Goal: Communication & Community: Answer question/provide support

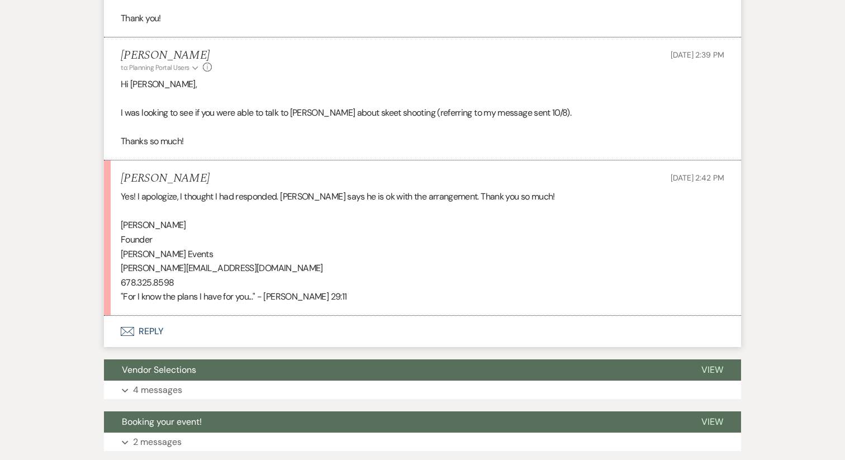
scroll to position [1845, 0]
click at [145, 334] on button "Envelope Reply" at bounding box center [422, 331] width 637 height 31
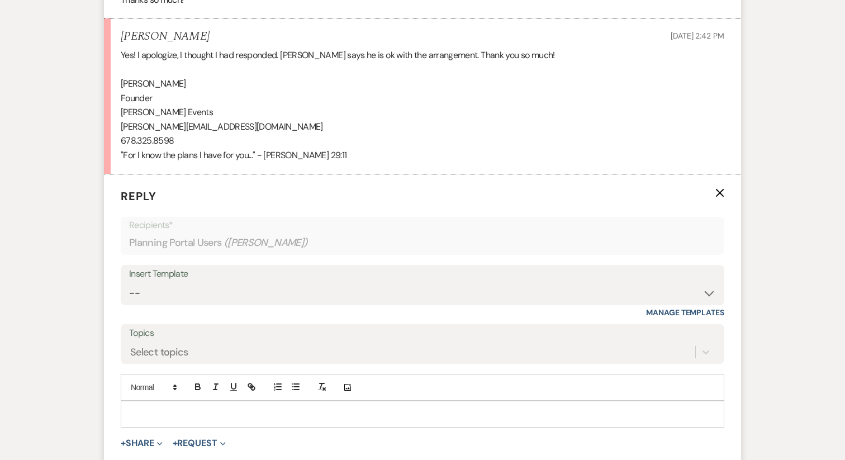
scroll to position [1989, 0]
click at [174, 415] on p at bounding box center [423, 412] width 586 height 12
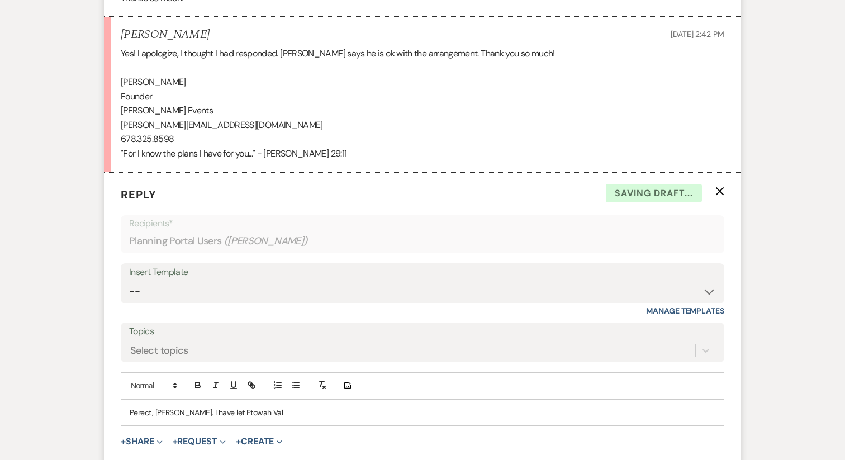
click at [147, 416] on p "Perect, [PERSON_NAME]. I have let Etowah Val" at bounding box center [423, 412] width 586 height 12
click at [147, 413] on p "Perect, [PERSON_NAME]. I have let Etowah Val" at bounding box center [423, 412] width 586 height 12
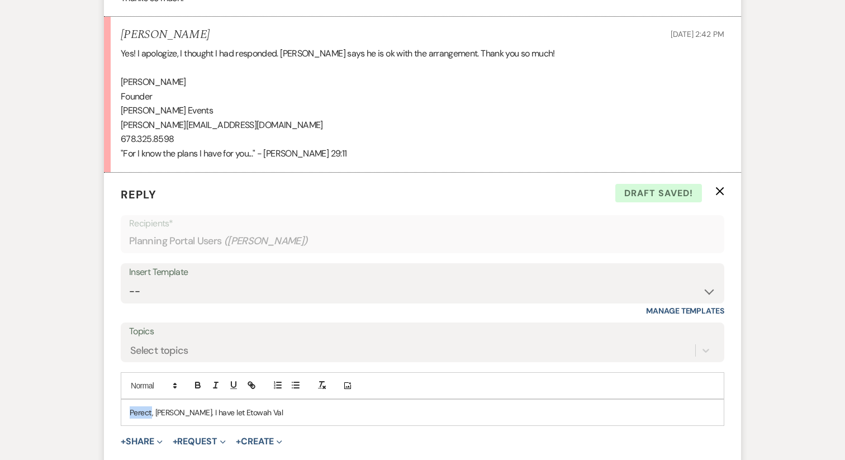
click at [147, 413] on p "Perect, [PERSON_NAME]. I have let Etowah Val" at bounding box center [423, 412] width 586 height 12
click at [146, 413] on p "Perect, [PERSON_NAME]. I have let Etowah Val" at bounding box center [423, 412] width 586 height 12
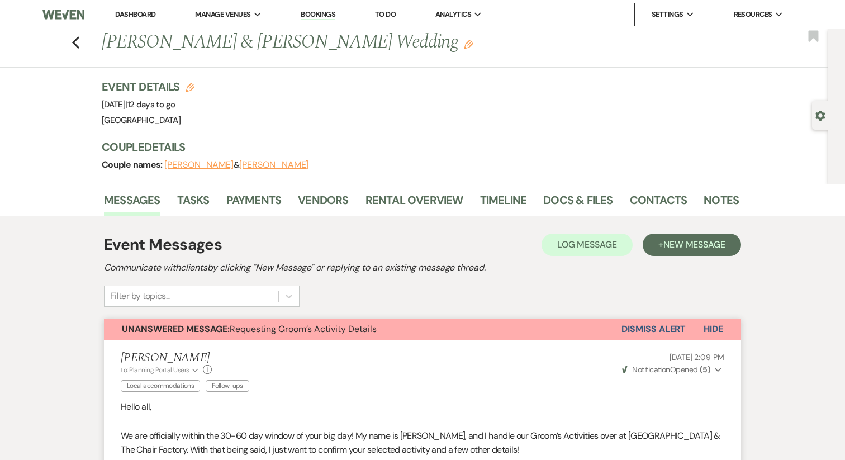
click at [260, 167] on button "Adam Smith" at bounding box center [273, 164] width 69 height 9
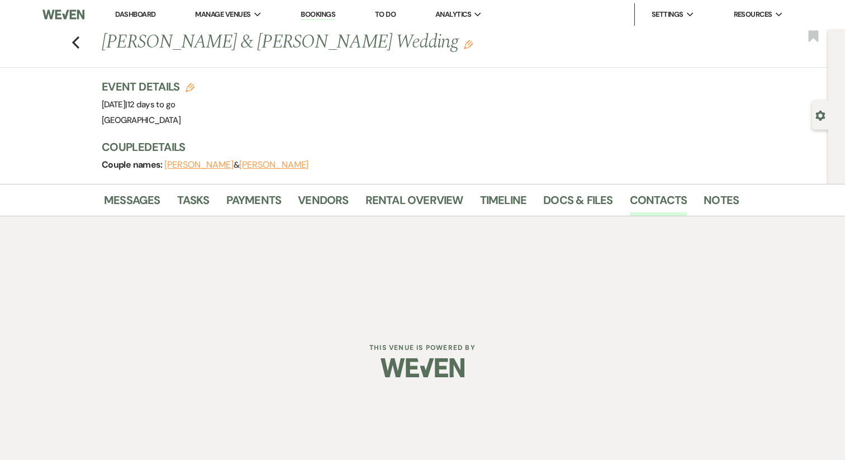
select select "1"
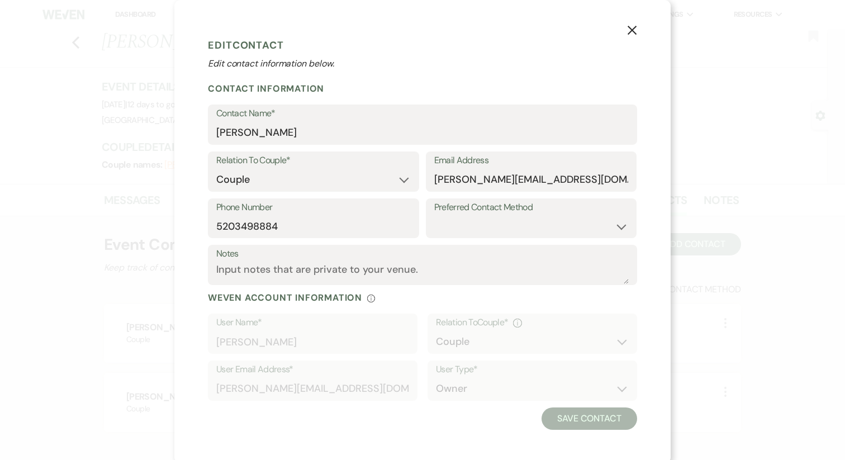
click at [633, 32] on use "button" at bounding box center [632, 30] width 9 height 9
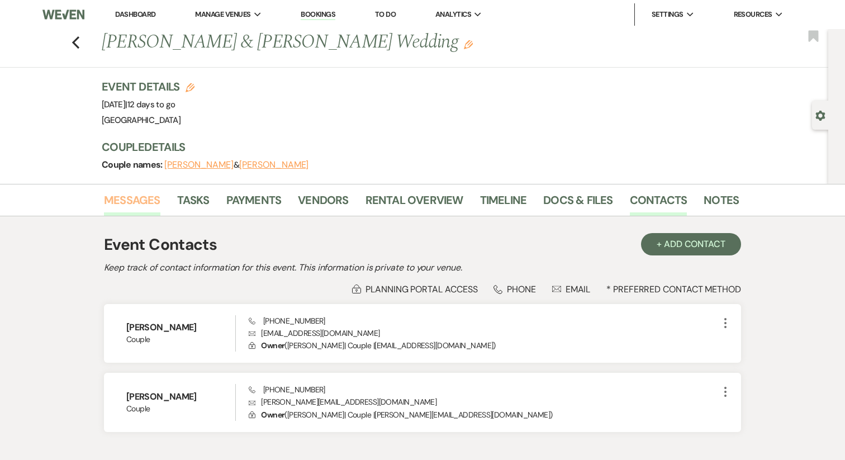
click at [130, 205] on link "Messages" at bounding box center [132, 203] width 56 height 25
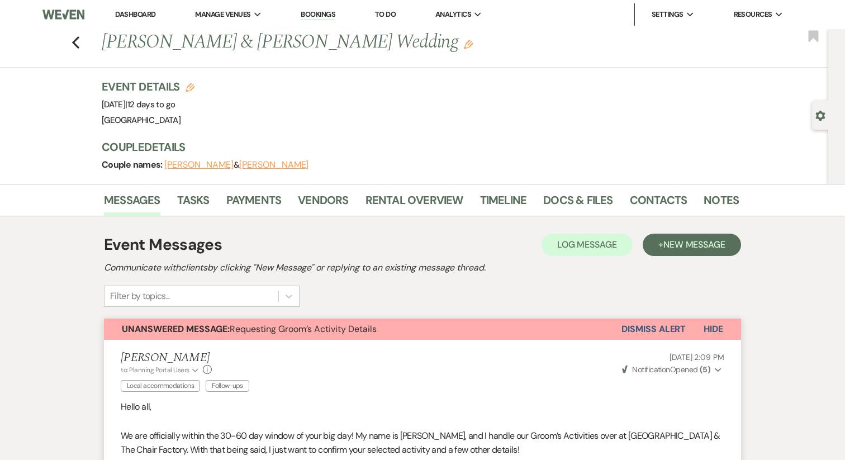
click at [252, 167] on button "Adam Smith" at bounding box center [273, 164] width 69 height 9
select select "1"
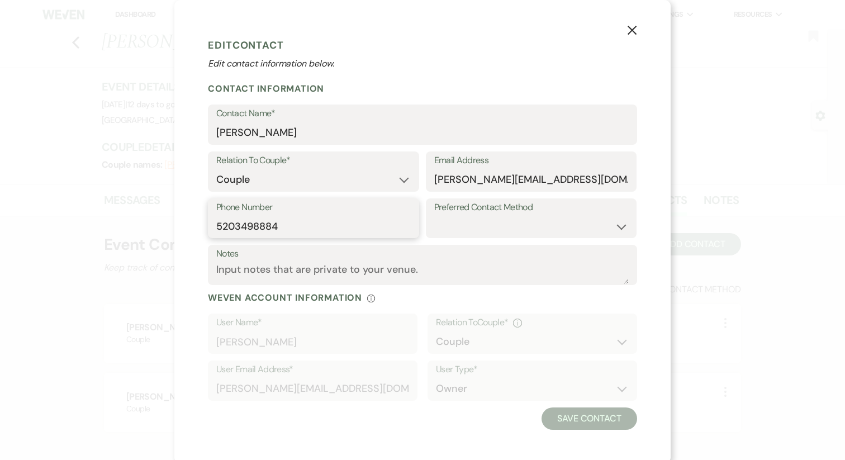
click at [290, 225] on input "5203498884" at bounding box center [313, 226] width 195 height 22
type input "5203498883"
click at [598, 415] on button "Save Contact" at bounding box center [590, 419] width 96 height 22
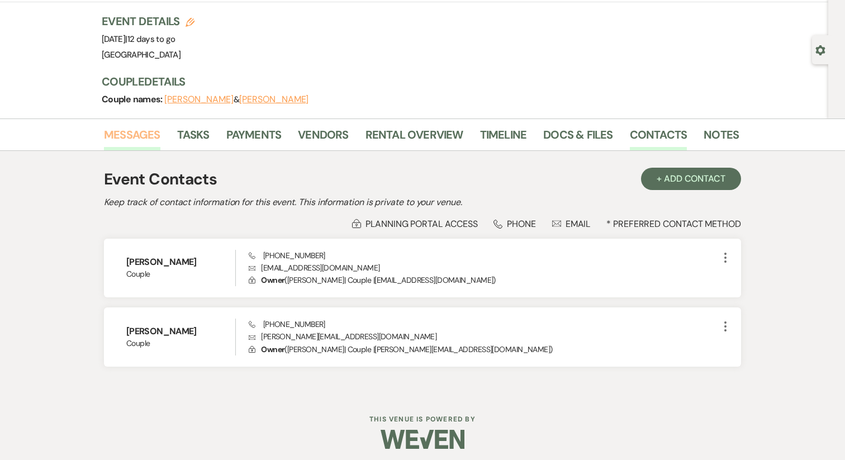
click at [106, 131] on link "Messages" at bounding box center [132, 138] width 56 height 25
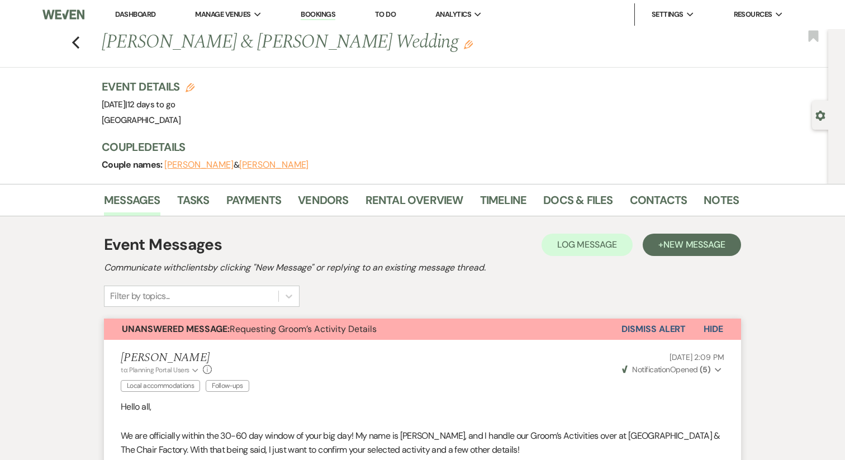
click at [241, 166] on button "Adam Smith" at bounding box center [273, 164] width 69 height 9
select select "1"
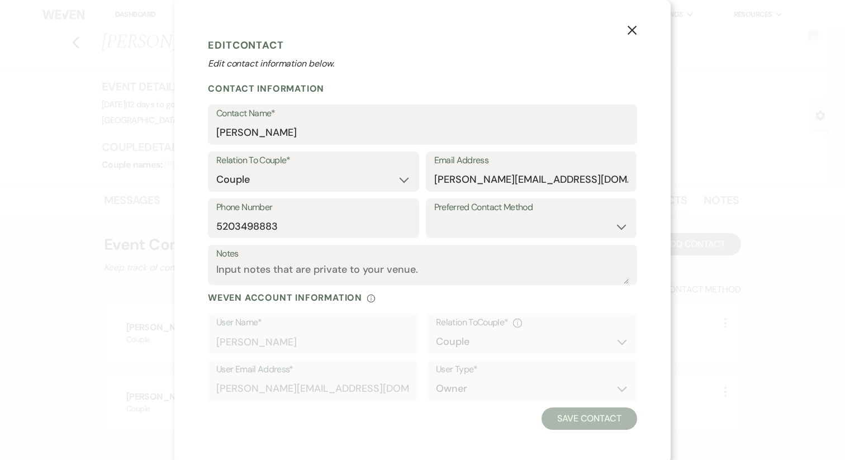
click at [632, 32] on icon "X" at bounding box center [632, 30] width 10 height 10
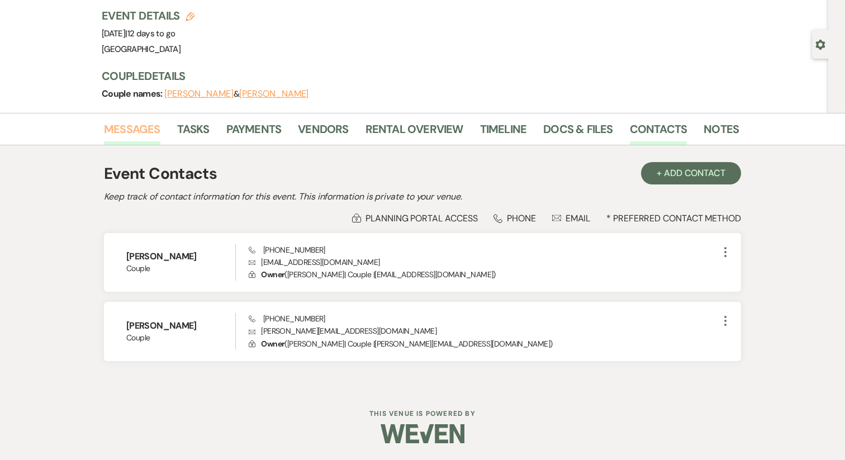
click at [119, 122] on link "Messages" at bounding box center [132, 132] width 56 height 25
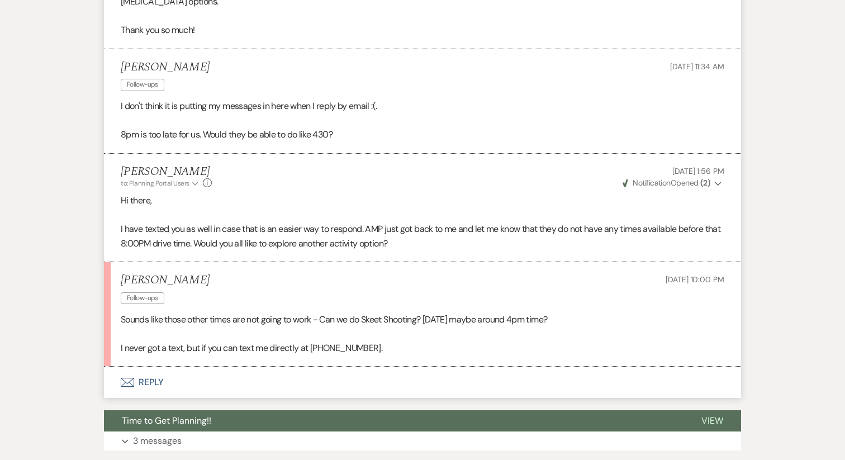
scroll to position [2197, 0]
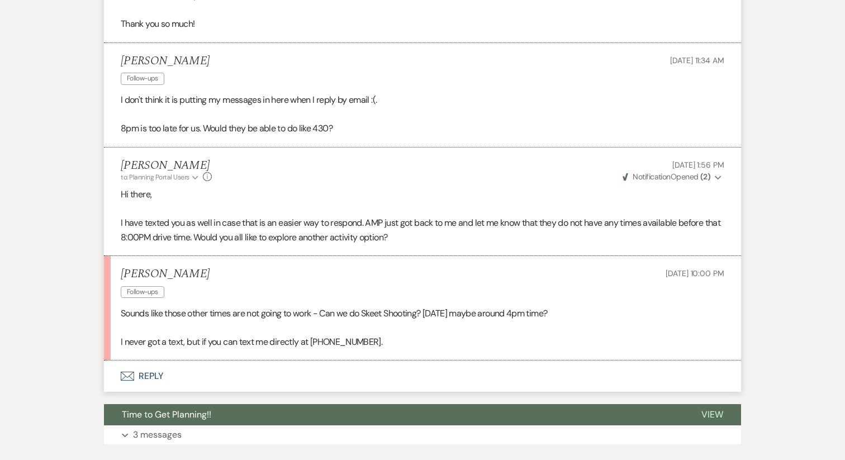
click at [151, 374] on button "Envelope Reply" at bounding box center [422, 376] width 637 height 31
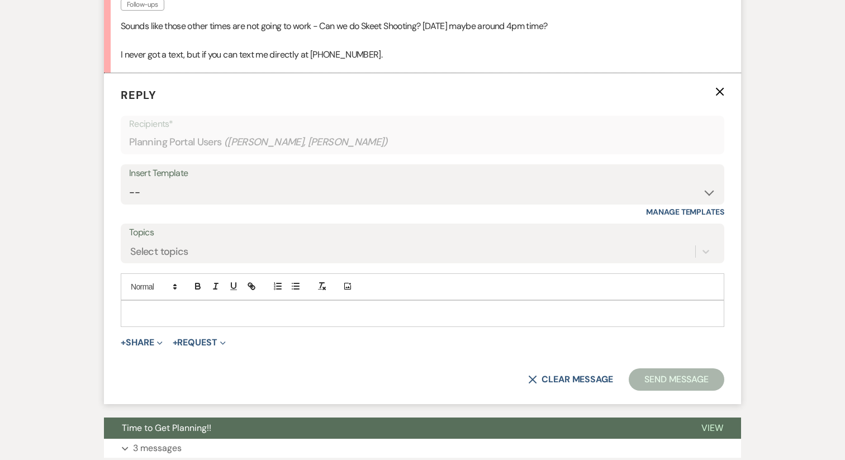
scroll to position [2507, 0]
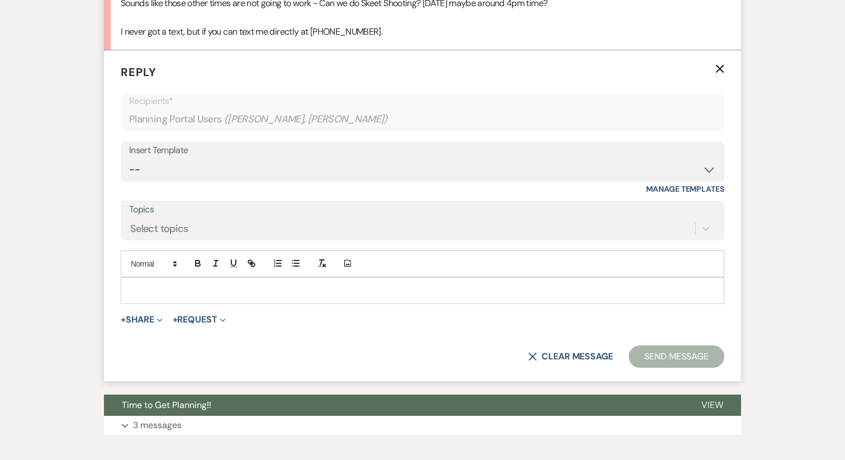
click at [141, 282] on div at bounding box center [422, 291] width 603 height 26
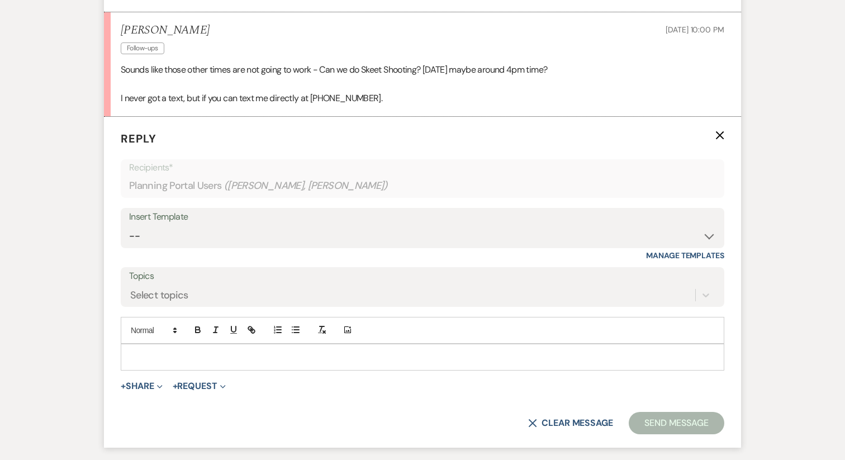
scroll to position [2434, 0]
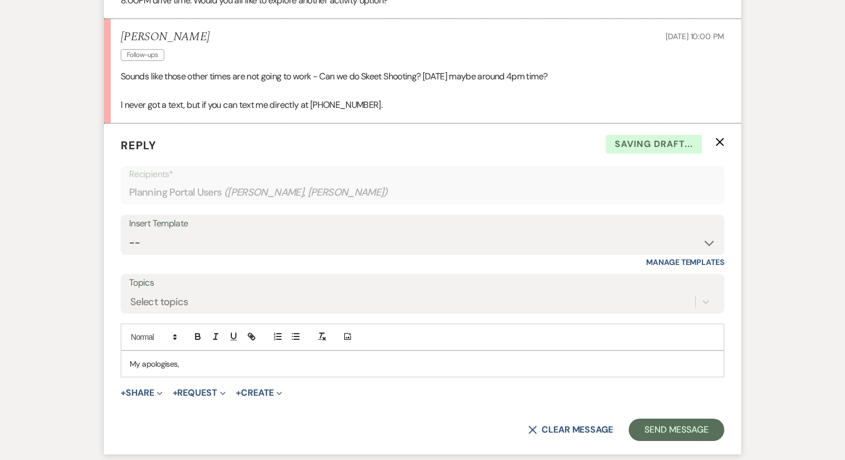
click at [153, 361] on p "My apologises," at bounding box center [423, 364] width 586 height 12
click at [200, 366] on p "My apologies," at bounding box center [423, 364] width 586 height 12
drag, startPoint x: 314, startPoint y: 106, endPoint x: 371, endPoint y: 105, distance: 57.6
click at [371, 105] on p "I never got a text, but if you can text me directly at 520-349-8883." at bounding box center [423, 105] width 604 height 15
copy p "520-349-8883"
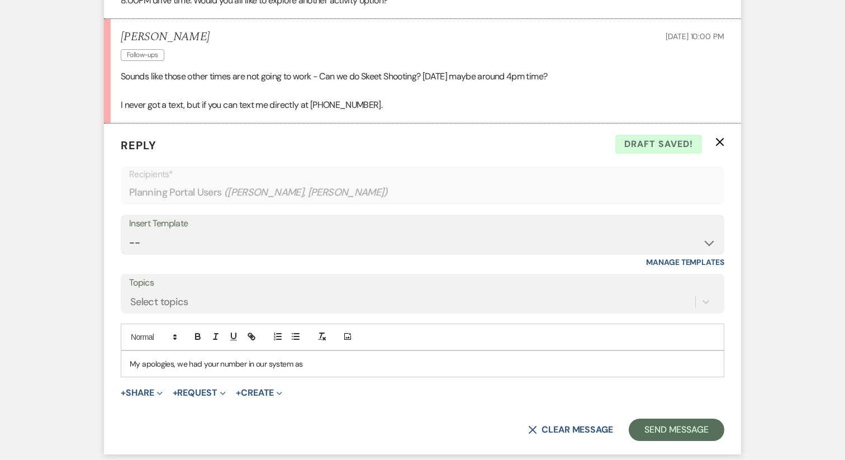
click at [329, 361] on p "My apologies, we had your number in our system as" at bounding box center [423, 364] width 586 height 12
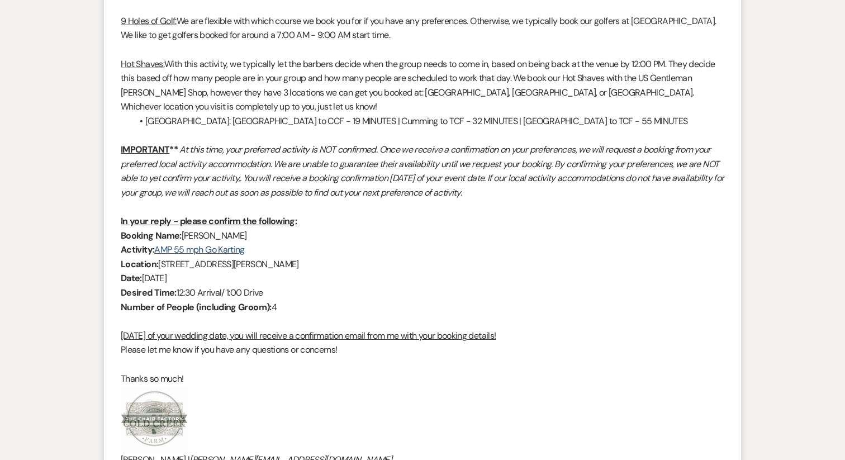
scroll to position [825, 0]
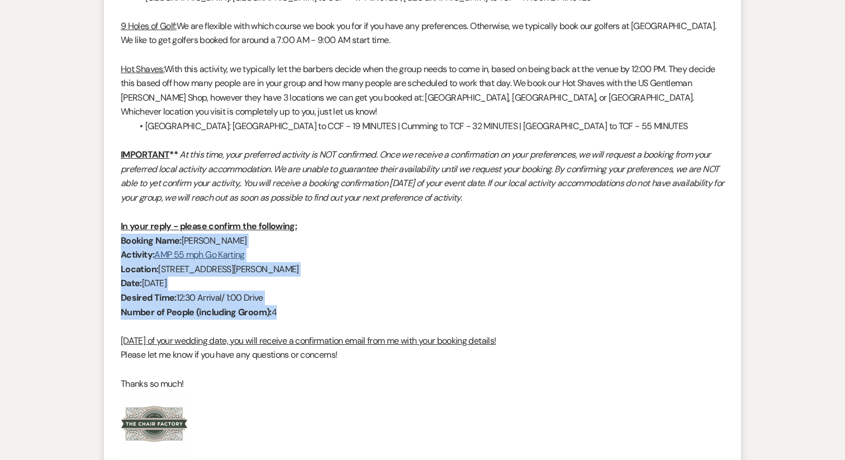
drag, startPoint x: 292, startPoint y: 310, endPoint x: 119, endPoint y: 238, distance: 188.4
click at [119, 238] on li "Katie Gatlin to: Planning Portal Users Expand Info Local accommodations Follow-…" at bounding box center [422, 13] width 637 height 997
copy div "Booking Name: Adam Smith Activity: AMP 55 mph Go Karting Location: 20 Duck Thur…"
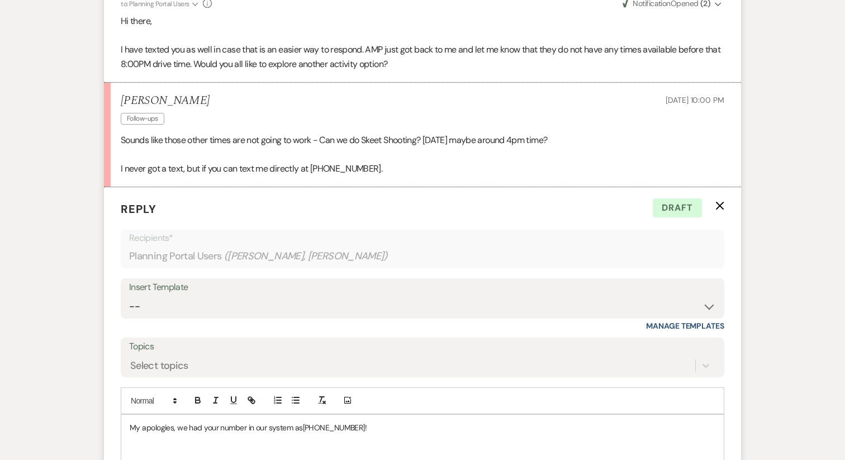
scroll to position [2372, 0]
drag, startPoint x: 371, startPoint y: 169, endPoint x: 313, endPoint y: 172, distance: 58.8
click at [313, 172] on p "I never got a text, but if you can text me directly at 520-349-8883." at bounding box center [423, 167] width 604 height 15
copy p "520-349-8883"
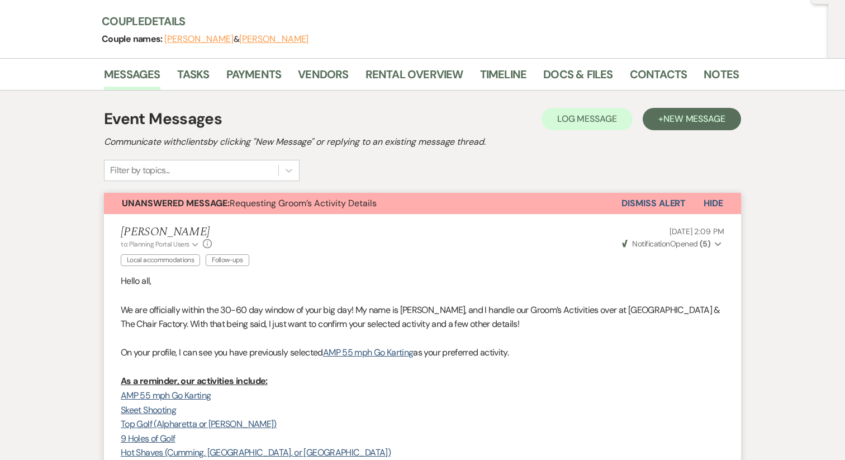
scroll to position [0, 0]
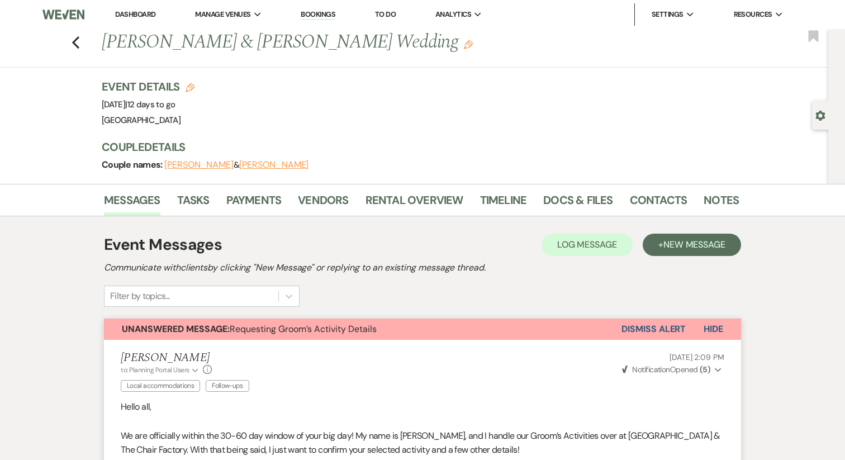
click at [257, 161] on button "Adam Smith" at bounding box center [273, 164] width 69 height 9
select select "1"
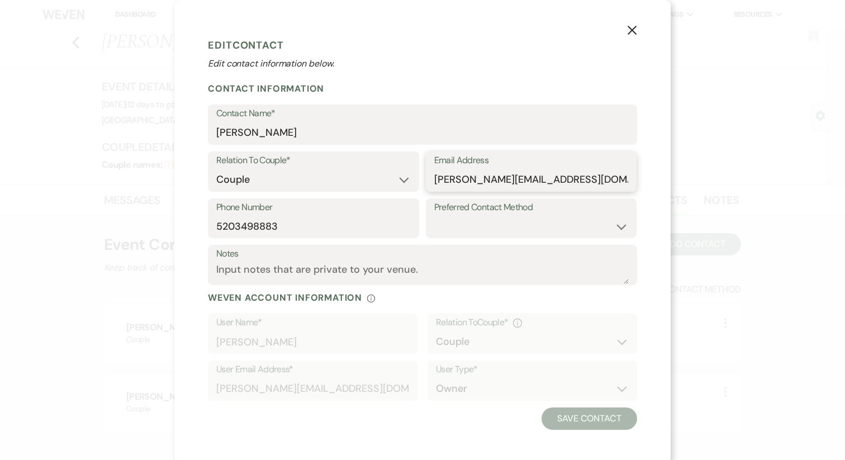
click at [523, 180] on input "adam@smithfamaz.com" at bounding box center [531, 180] width 195 height 22
click at [630, 27] on icon "X" at bounding box center [632, 30] width 10 height 10
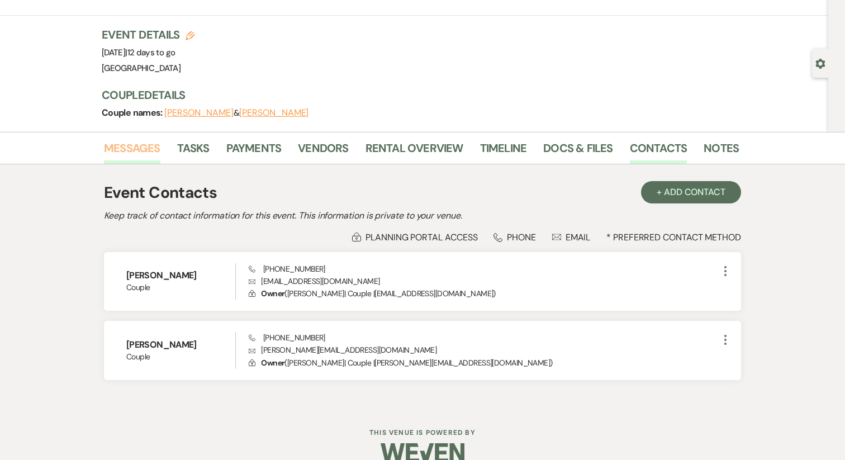
click at [126, 146] on link "Messages" at bounding box center [132, 151] width 56 height 25
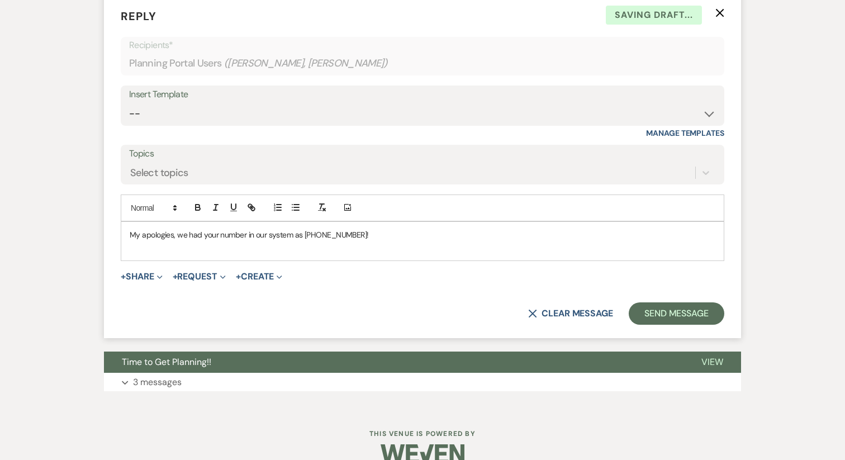
scroll to position [2583, 0]
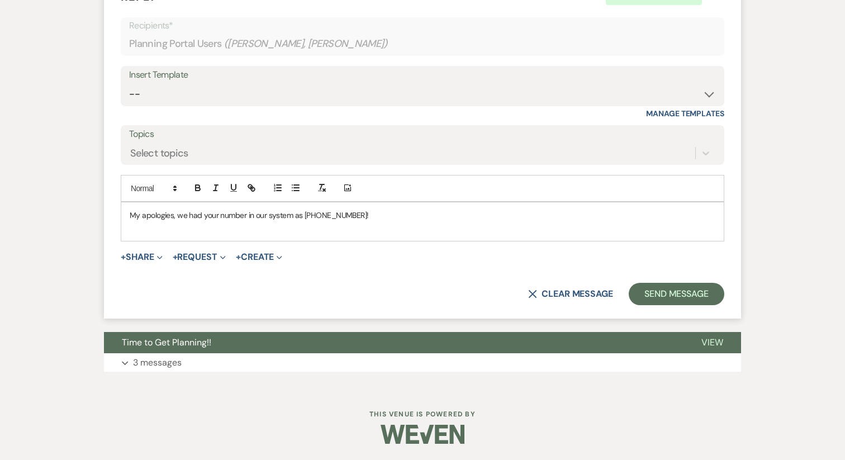
click at [376, 221] on p at bounding box center [423, 227] width 586 height 12
click at [381, 214] on p "My apologies, we had your number in our system as 520-349-8884!" at bounding box center [423, 215] width 586 height 12
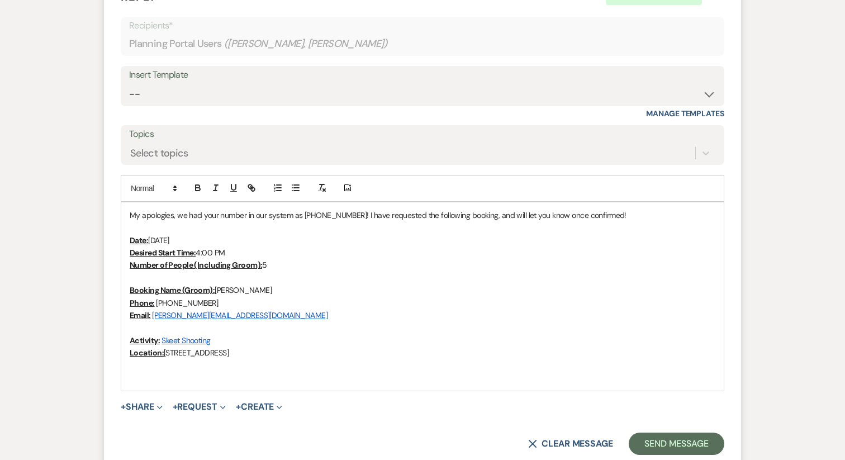
click at [142, 381] on p at bounding box center [423, 378] width 586 height 12
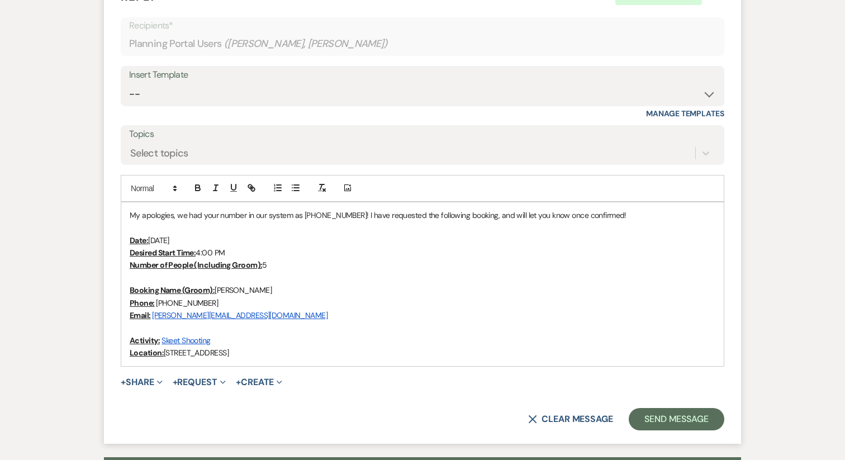
click at [217, 314] on link "adam@smithfamaz.com" at bounding box center [240, 315] width 176 height 10
click at [276, 339] on link at bounding box center [291, 337] width 30 height 8
click at [282, 304] on p "Phone: 520-349-8883" at bounding box center [423, 303] width 586 height 12
click at [200, 340] on link "Skeet Shooting" at bounding box center [186, 340] width 49 height 10
click at [262, 326] on p at bounding box center [423, 327] width 586 height 12
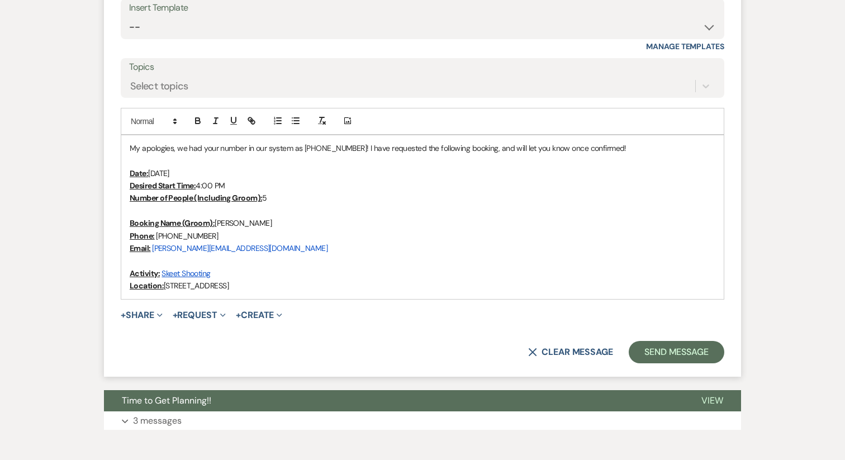
scroll to position [2651, 0]
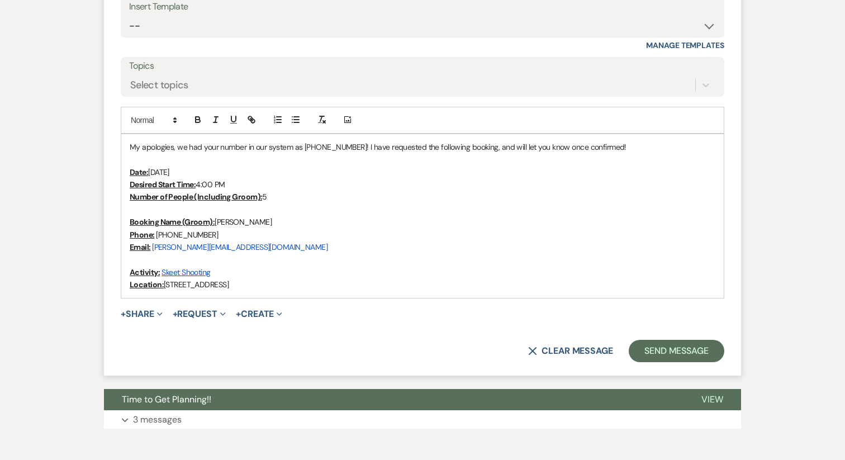
click at [357, 146] on p "My apologies, we had your number in our system as 520-349-8884! I have requeste…" at bounding box center [423, 147] width 586 height 12
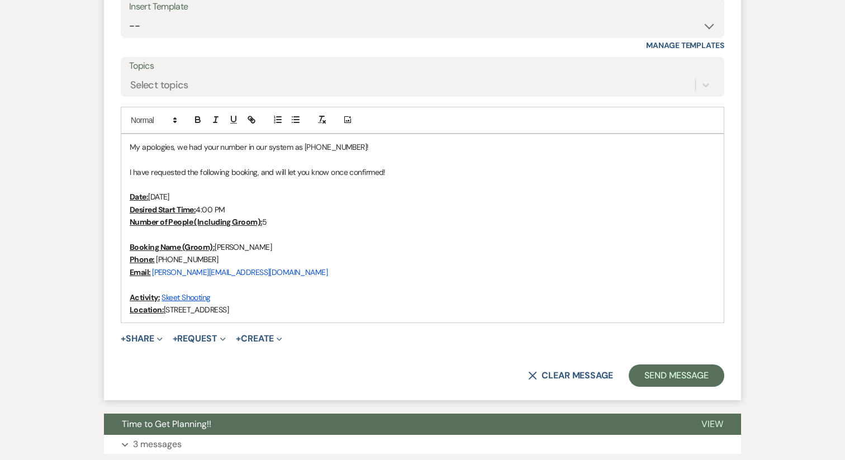
click at [335, 313] on p "Location: 619 Sporting Hill Dr, Dawsonville GA 30534" at bounding box center [423, 310] width 586 height 12
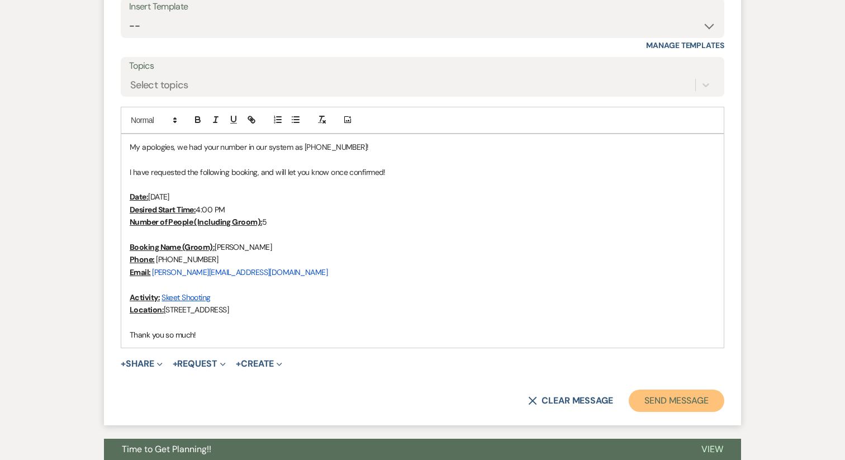
click at [643, 397] on button "Send Message" at bounding box center [677, 401] width 96 height 22
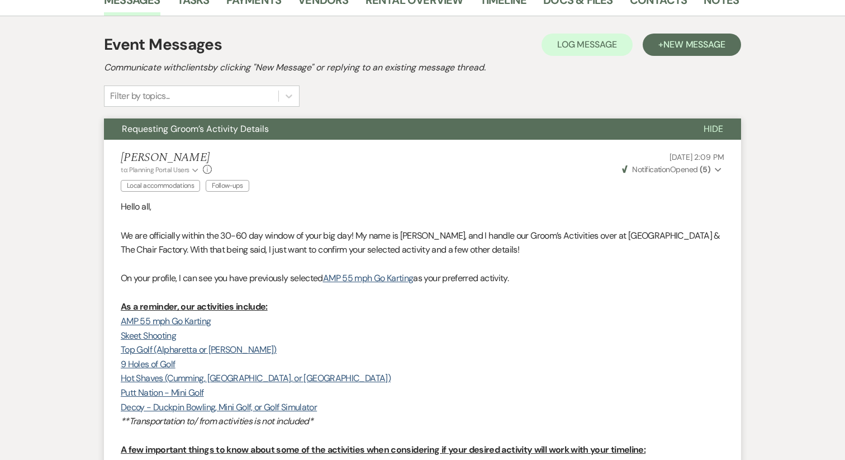
scroll to position [0, 0]
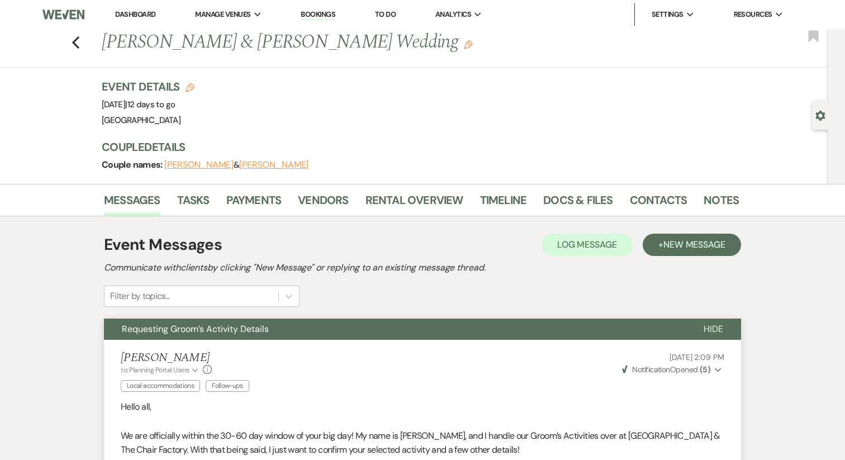
click at [268, 164] on button "Adam Smith" at bounding box center [273, 164] width 69 height 9
select select "1"
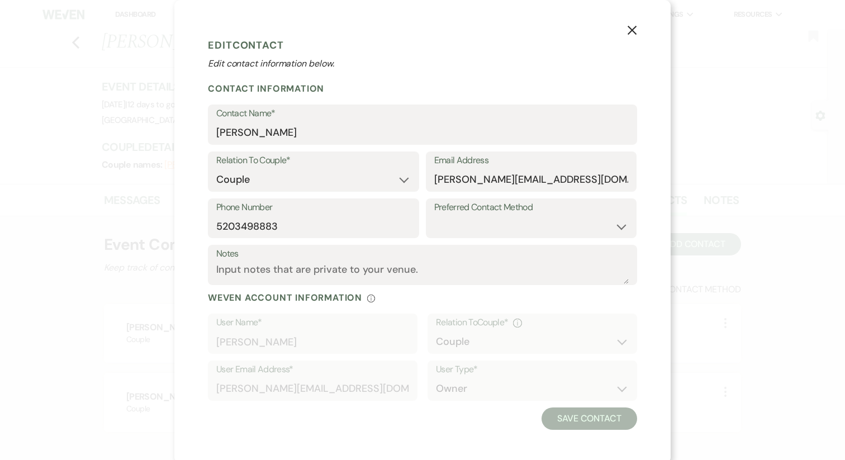
click at [82, 120] on div "X Edit Contact Edit contact information below. Contact Information Contact Name…" at bounding box center [422, 230] width 845 height 460
click at [624, 32] on button "X" at bounding box center [632, 30] width 17 height 20
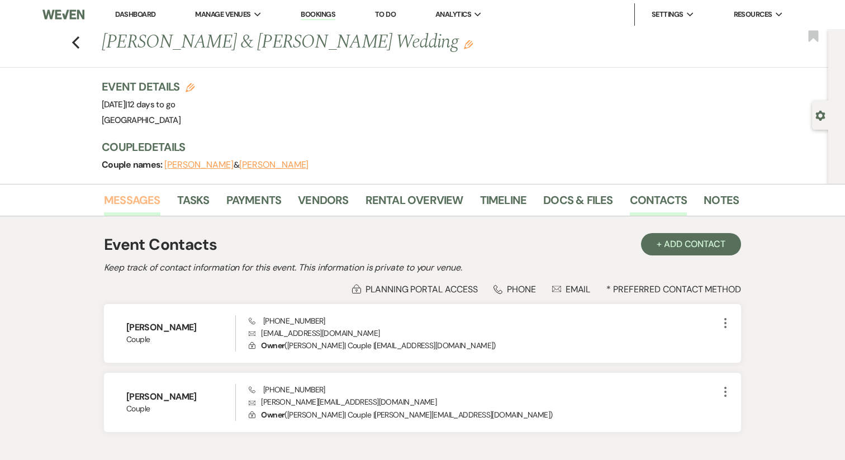
click at [139, 196] on link "Messages" at bounding box center [132, 203] width 56 height 25
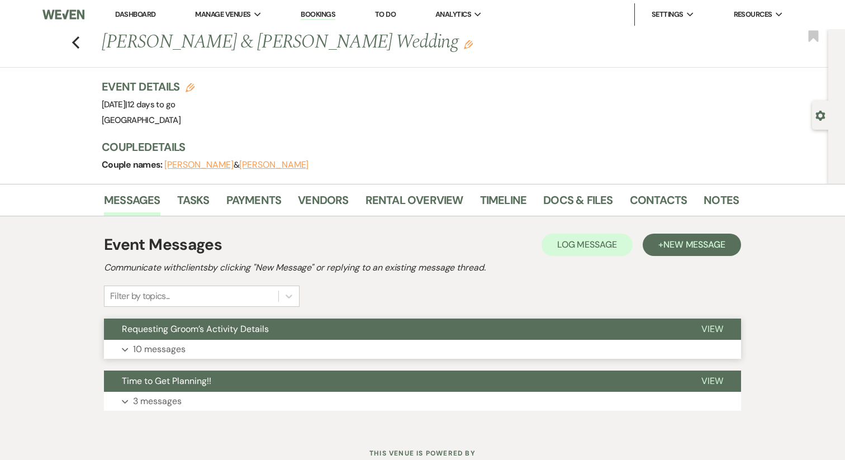
click at [233, 345] on button "Expand 10 messages" at bounding box center [422, 349] width 637 height 19
